Goal: Navigation & Orientation: Find specific page/section

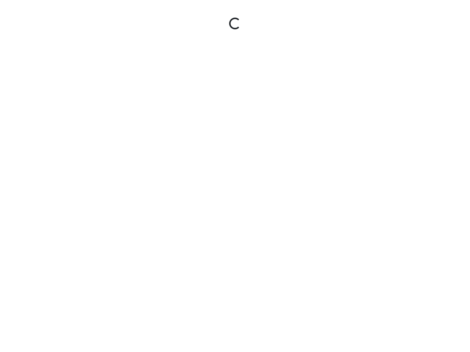
select select "jSbzXF9d96j3rUUmxPYLxy"
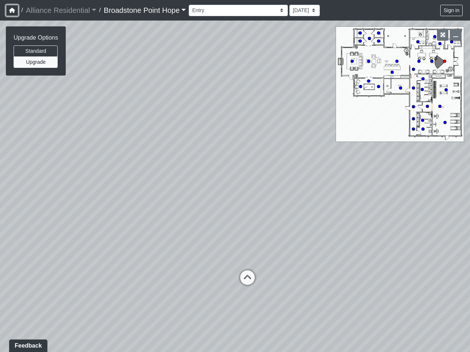
click at [12, 10] on icon "button" at bounding box center [12, 10] width 6 height 5
click at [452, 10] on button "Sign in" at bounding box center [451, 10] width 22 height 11
click at [36, 51] on button "Standard" at bounding box center [36, 51] width 44 height 11
